Goal: Task Accomplishment & Management: Manage account settings

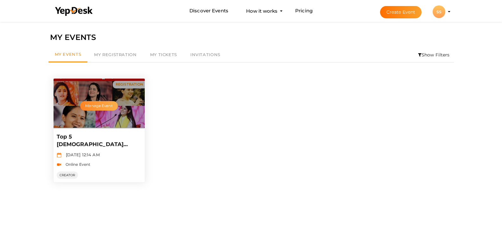
click at [81, 107] on button "Manage Event" at bounding box center [98, 105] width 37 height 9
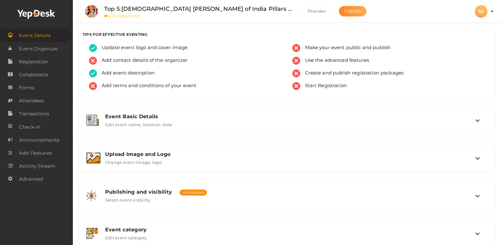
click at [361, 13] on span "Publish" at bounding box center [352, 11] width 17 height 6
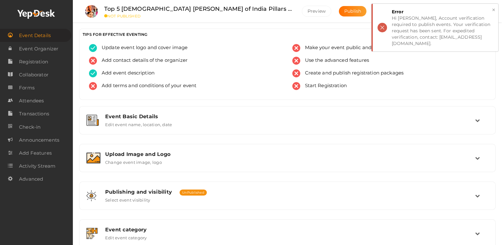
click at [408, 27] on div "Hi swati singh, Account verification required to publish events. Your verificat…" at bounding box center [443, 31] width 102 height 32
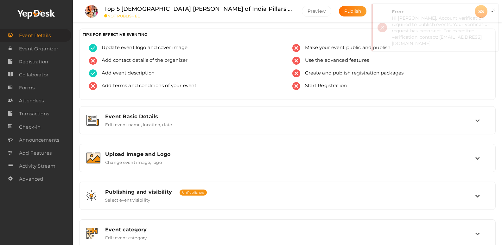
click at [408, 27] on div "Hi swati singh, Account verification required to publish events. Your verificat…" at bounding box center [443, 31] width 102 height 32
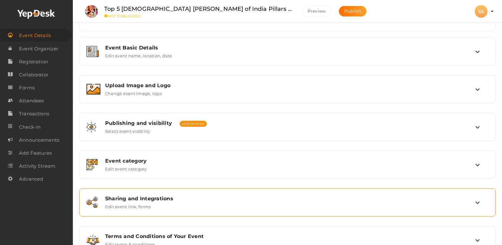
scroll to position [94, 0]
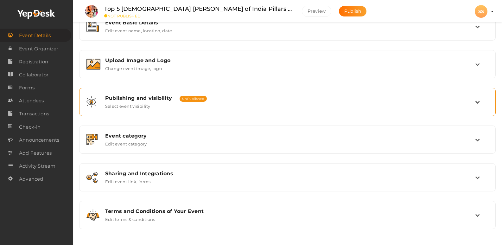
click at [220, 101] on div "Publishing and visibility Published UnPublished Select event visibility" at bounding box center [287, 102] width 375 height 14
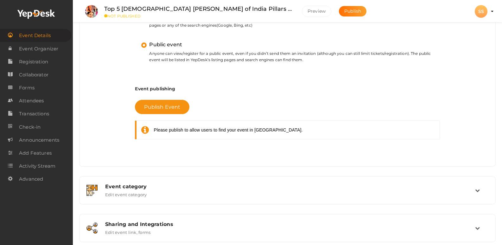
scroll to position [213, 0]
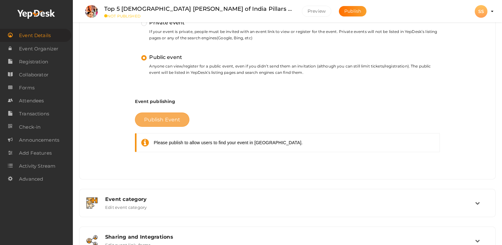
click at [166, 122] on span "Publish Event" at bounding box center [162, 120] width 36 height 6
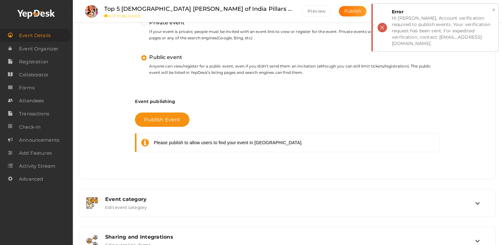
click at [416, 22] on div "Hi swati singh, Account verification required to publish events. Your verificat…" at bounding box center [443, 31] width 102 height 32
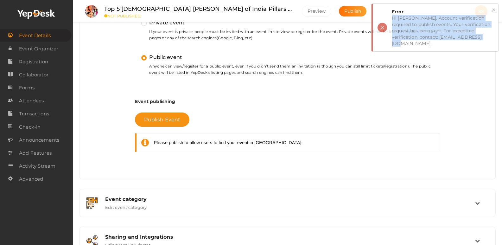
click at [416, 22] on div "Hi swati singh, Account verification required to publish events. Your verificat…" at bounding box center [443, 31] width 102 height 32
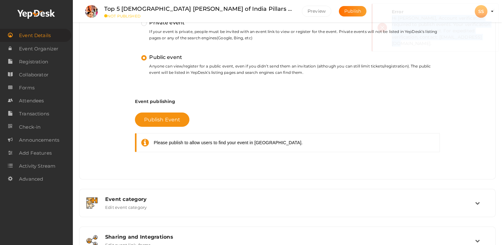
click at [442, 17] on div "Hi swati singh, Account verification required to publish events. Your verificat…" at bounding box center [443, 31] width 102 height 32
click at [488, 11] on button "SS SS swati singh swatisinghmathura@gmail.com Personal Profile My Events Admin …" at bounding box center [481, 11] width 16 height 13
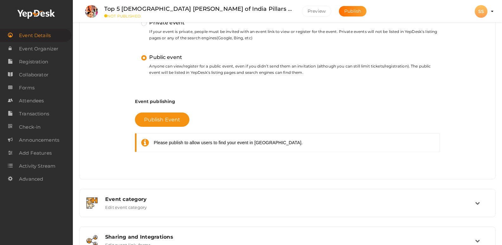
click at [488, 11] on button "SS SS swati singh swatisinghmathura@gmail.com Personal Profile My Events Admin …" at bounding box center [481, 11] width 16 height 13
click at [37, 13] on use at bounding box center [35, 13] width 37 height 9
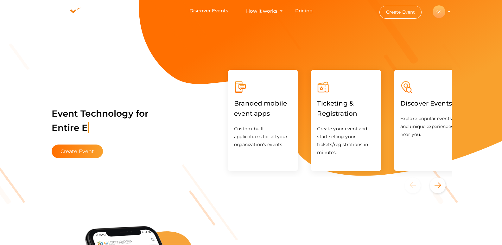
click at [445, 15] on div "SS" at bounding box center [438, 11] width 13 height 13
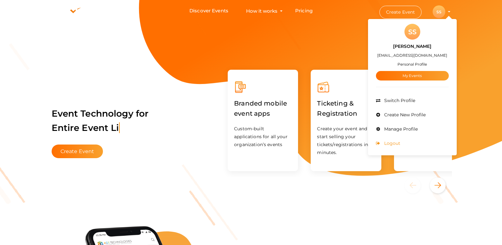
click at [400, 142] on span "Logout" at bounding box center [391, 143] width 18 height 6
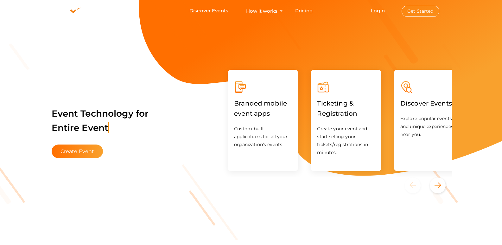
click at [432, 12] on button "Get Started" at bounding box center [420, 11] width 38 height 11
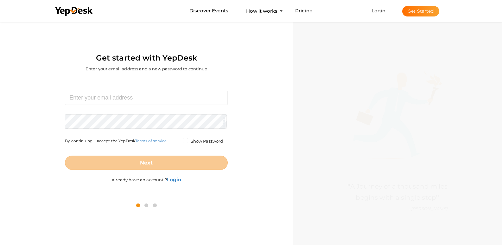
click at [36, 129] on div "Required. Invalid email. Checking You already have a YepDesk account. Please Si…" at bounding box center [146, 137] width 283 height 118
click at [171, 177] on b "Login" at bounding box center [174, 179] width 15 height 6
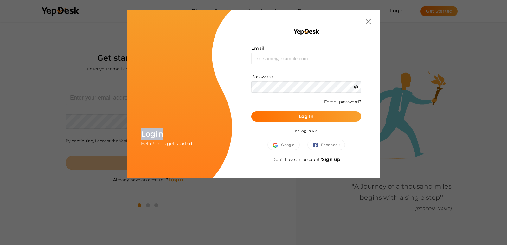
click at [171, 177] on div "Login Hello! Let's get started Email Invalid email. Password Wrong Credentials …" at bounding box center [253, 122] width 507 height 245
click at [287, 144] on span "Google" at bounding box center [284, 145] width 22 height 6
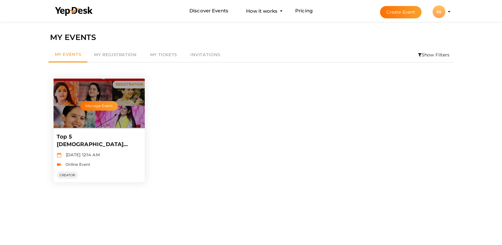
click at [88, 135] on p "Top 5 [DEMOGRAPHIC_DATA] [PERSON_NAME] of India Pillars of Devotion and Wisdom" at bounding box center [98, 140] width 83 height 15
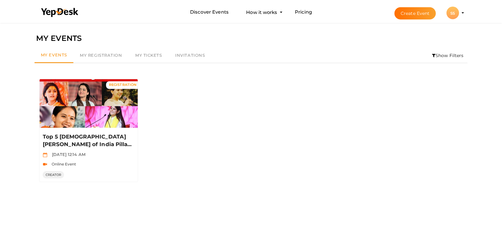
scroll to position [20, 0]
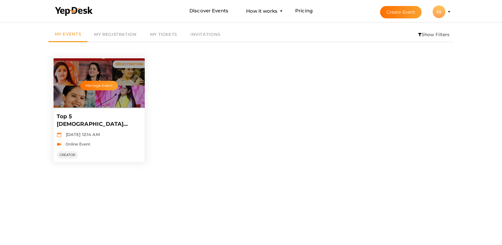
click at [93, 117] on p "Top 5 [DEMOGRAPHIC_DATA] [PERSON_NAME] of India Pillars of Devotion and Wisdom" at bounding box center [98, 120] width 83 height 15
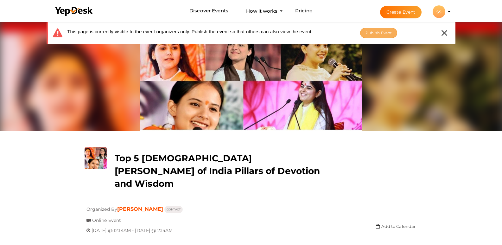
click at [395, 34] on button "Publish Event" at bounding box center [378, 33] width 37 height 10
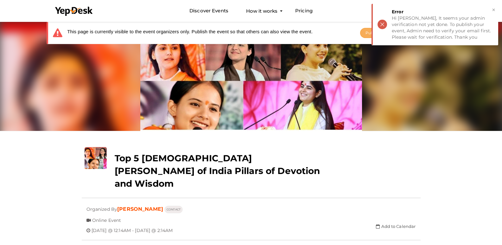
click at [395, 34] on div "Hi swati singh, It seems your admin verification not yet done. To publish your …" at bounding box center [443, 27] width 102 height 25
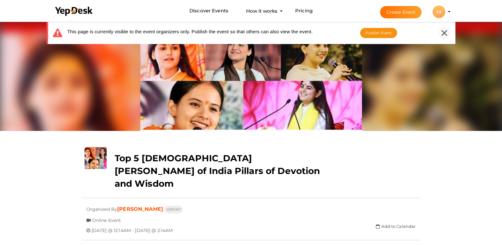
click at [439, 32] on div at bounding box center [444, 33] width 12 height 12
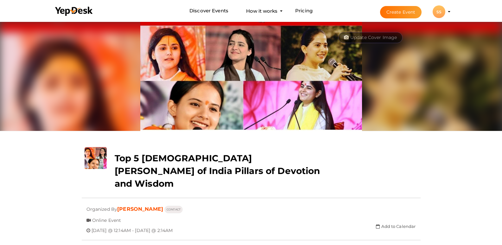
click at [445, 13] on div "SS" at bounding box center [438, 11] width 13 height 13
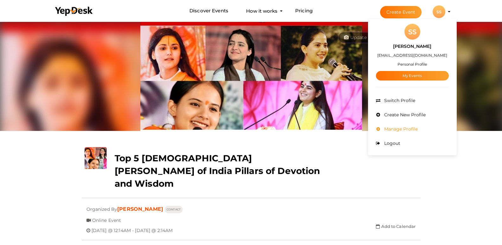
click at [418, 128] on span "Manage Profile" at bounding box center [399, 129] width 35 height 6
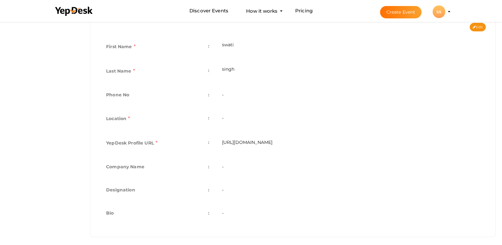
scroll to position [144, 0]
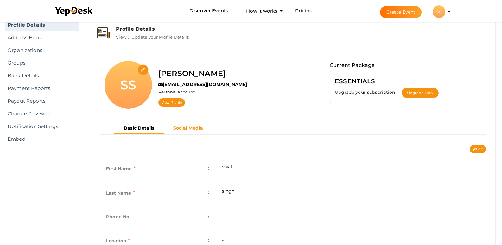
click at [182, 128] on b "Social Media" at bounding box center [188, 128] width 30 height 6
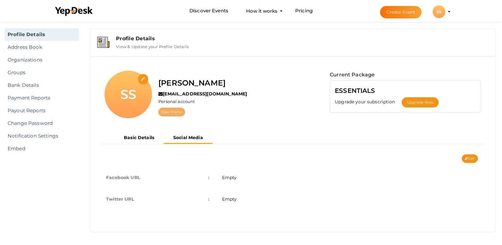
click at [175, 110] on link "View Profile" at bounding box center [171, 112] width 27 height 9
drag, startPoint x: 186, startPoint y: 88, endPoint x: 185, endPoint y: 96, distance: 8.0
click at [186, 88] on label "[PERSON_NAME]" at bounding box center [191, 83] width 67 height 12
click at [185, 96] on label "[EMAIL_ADDRESS][DOMAIN_NAME]" at bounding box center [202, 94] width 89 height 6
click at [150, 38] on div "Profile Details" at bounding box center [302, 38] width 372 height 6
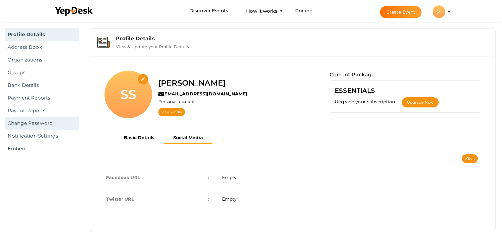
click at [48, 123] on link "Change Password" at bounding box center [42, 123] width 74 height 13
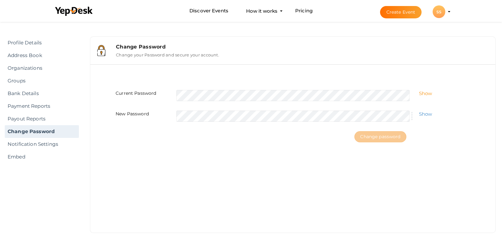
click at [420, 92] on link "Show" at bounding box center [425, 93] width 13 height 6
click at [385, 133] on button "Change password" at bounding box center [380, 136] width 52 height 11
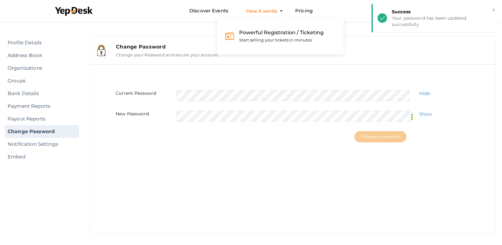
click at [273, 10] on button "How it works Powerful Registration / Ticketing Start selling your tickets in mi…" at bounding box center [261, 11] width 35 height 12
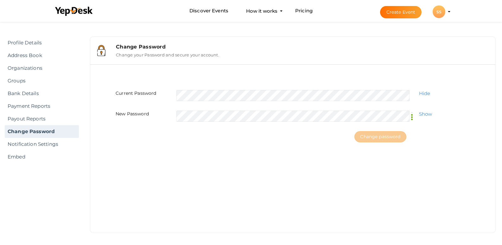
click at [452, 16] on li "Create Event SS SS swati singh swatisinghmathura@gmail.com Personal Profile My …" at bounding box center [409, 11] width 85 height 23
click at [447, 12] on button "SS SS swati singh swatisinghmathura@gmail.com Personal Profile My Events Admin …" at bounding box center [439, 11] width 16 height 13
click at [445, 12] on profile-pic "SS" at bounding box center [438, 11] width 13 height 5
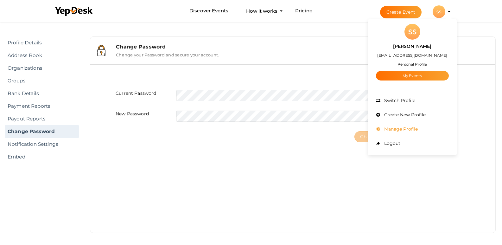
click at [418, 128] on span "Manage Profile" at bounding box center [399, 129] width 35 height 6
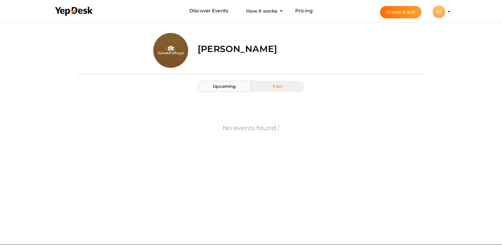
click at [217, 85] on span "Upcoming" at bounding box center [224, 86] width 23 height 5
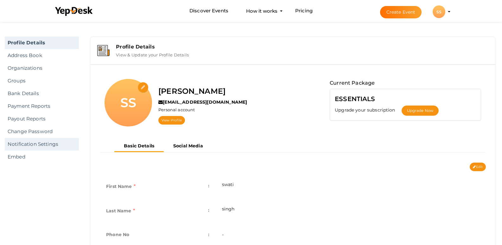
click at [32, 141] on link "Notification Settings" at bounding box center [42, 144] width 74 height 13
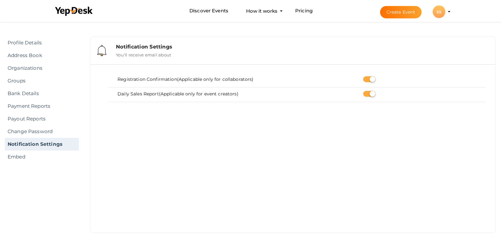
click at [447, 10] on button "SS SS [PERSON_NAME] [EMAIL_ADDRESS][DOMAIN_NAME] Personal Profile My Events Adm…" at bounding box center [439, 11] width 16 height 13
click at [447, 11] on button "SS SS swati singh swatisinghmathura@gmail.com Personal Profile My Events Admin …" at bounding box center [439, 11] width 16 height 13
click at [23, 94] on link "Bank Details" at bounding box center [42, 93] width 74 height 13
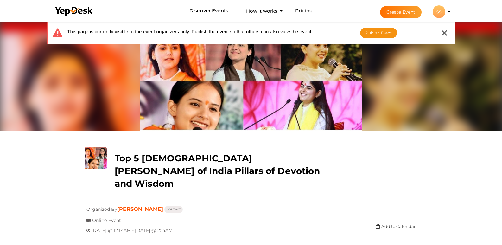
click at [158, 160] on b "Top 5 [DEMOGRAPHIC_DATA] [PERSON_NAME] of India Pillars of Devotion and Wisdom" at bounding box center [217, 171] width 205 height 36
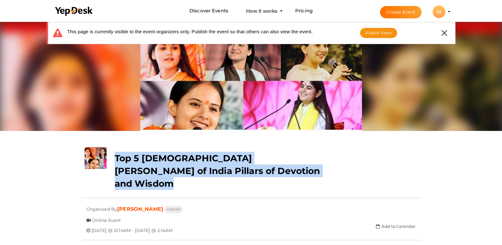
click at [158, 160] on b "Top 5 [DEMOGRAPHIC_DATA] [PERSON_NAME] of India Pillars of Devotion and Wisdom" at bounding box center [217, 171] width 205 height 36
copy div "Top 5 [DEMOGRAPHIC_DATA] [PERSON_NAME] of India Pillars of Devotion and Wisdom"
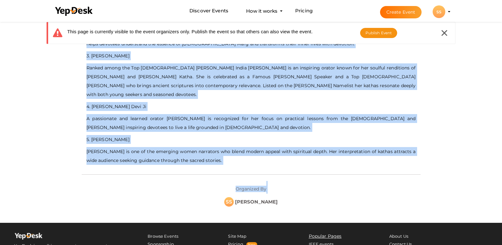
scroll to position [380, 0]
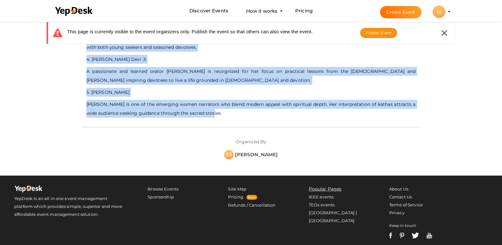
drag, startPoint x: 83, startPoint y: 74, endPoint x: 242, endPoint y: 99, distance: 160.7
click at [242, 99] on div "- No Description Available - The tradition of [PERSON_NAME] is a vital thread i…" at bounding box center [251, 6] width 339 height 230
copy div "The tradition of [PERSON_NAME] is a vital thread in the fabric of Indian spirit…"
